Goal: Communication & Community: Answer question/provide support

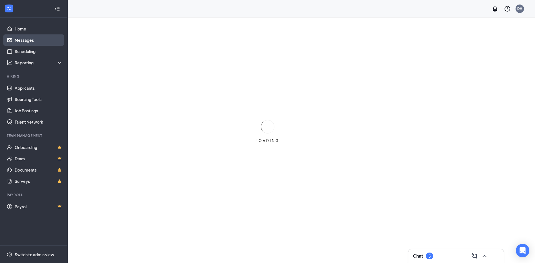
click at [38, 41] on link "Messages" at bounding box center [39, 39] width 48 height 11
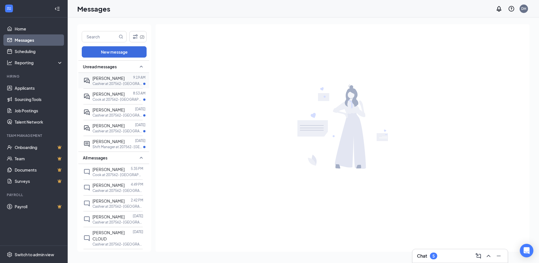
click at [128, 79] on div at bounding box center [129, 78] width 8 height 6
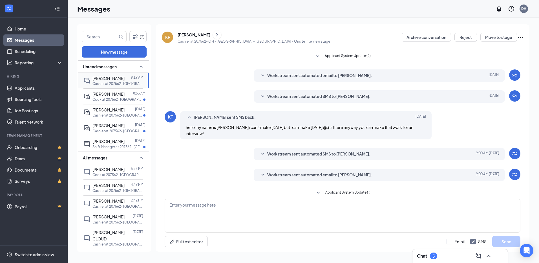
scroll to position [51, 0]
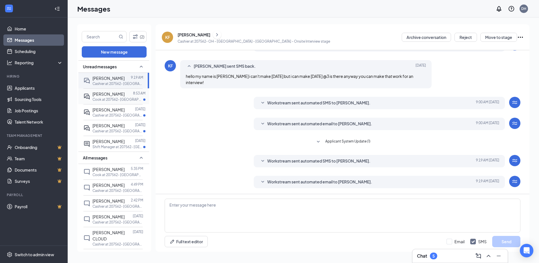
click at [123, 97] on p "Cook at 207562- [GEOGRAPHIC_DATA] - [GEOGRAPHIC_DATA] - [GEOGRAPHIC_DATA]" at bounding box center [118, 99] width 51 height 5
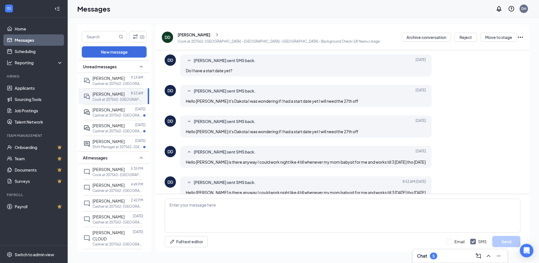
scroll to position [179, 0]
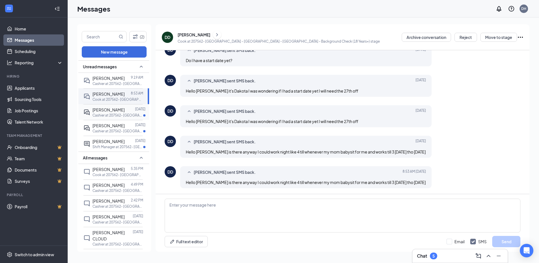
click at [125, 111] on span "[PERSON_NAME]" at bounding box center [109, 109] width 32 height 5
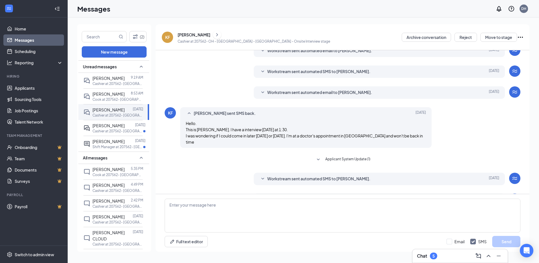
scroll to position [96, 0]
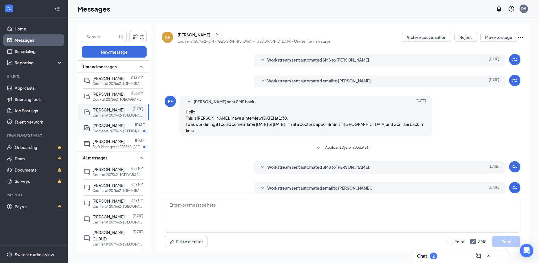
click at [122, 128] on div "[PERSON_NAME]" at bounding box center [109, 125] width 32 height 6
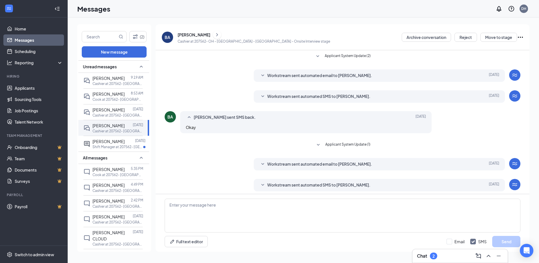
scroll to position [3, 0]
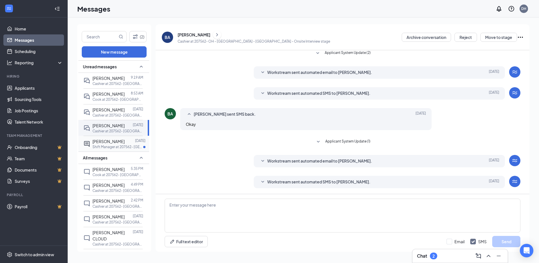
click at [106, 144] on span "[PERSON_NAME]" at bounding box center [109, 141] width 32 height 5
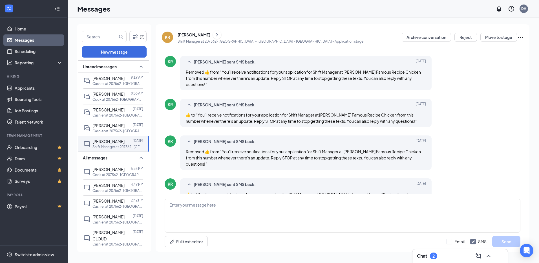
scroll to position [56, 0]
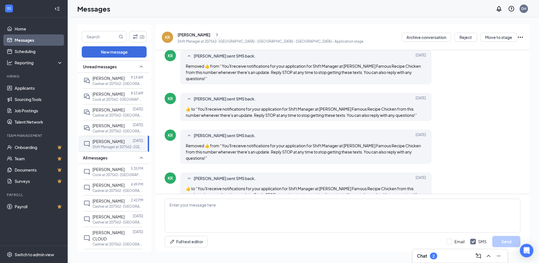
click at [191, 33] on div "[PERSON_NAME]" at bounding box center [194, 35] width 33 height 6
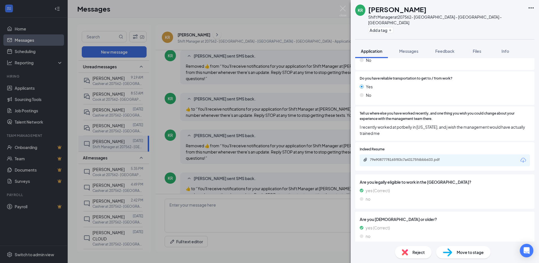
scroll to position [281, 0]
click at [280, 113] on div "KR [PERSON_NAME] Shift Manager at 207562- [GEOGRAPHIC_DATA] - [GEOGRAPHIC_DATA]…" at bounding box center [269, 131] width 539 height 263
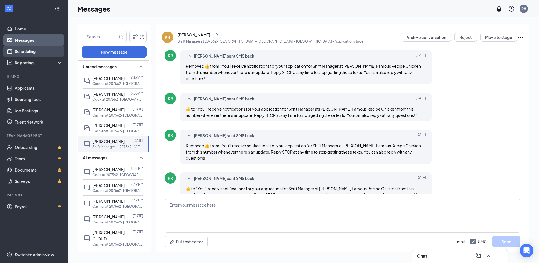
click at [36, 53] on link "Scheduling" at bounding box center [39, 51] width 48 height 11
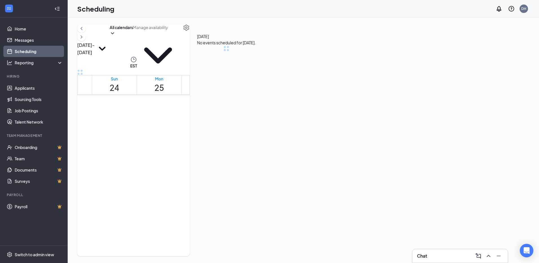
scroll to position [277, 0]
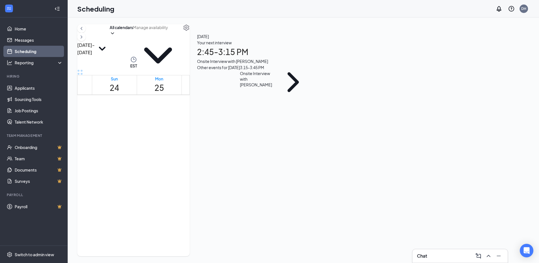
click at [311, 100] on icon "ChevronRight" at bounding box center [294, 82] width 36 height 36
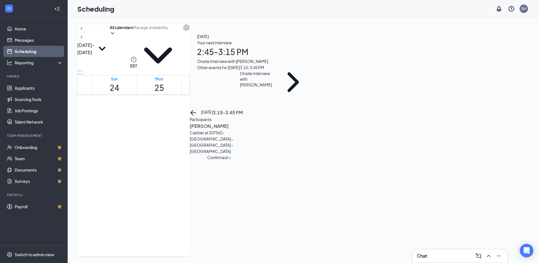
click at [249, 122] on h3 "[PERSON_NAME]" at bounding box center [219, 125] width 59 height 7
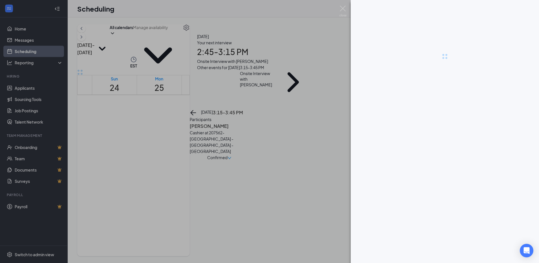
click at [451, 63] on div at bounding box center [445, 56] width 188 height 113
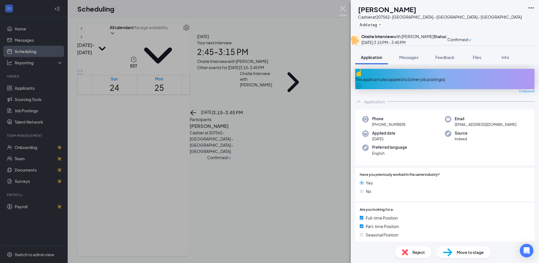
drag, startPoint x: 341, startPoint y: 10, endPoint x: 348, endPoint y: 9, distance: 7.4
click at [341, 10] on img at bounding box center [343, 11] width 7 height 11
